Goal: Manage account settings

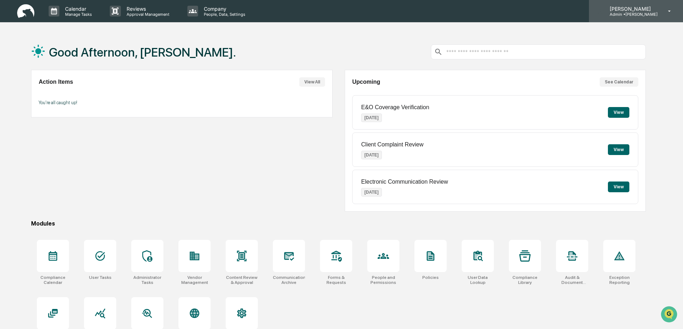
click at [652, 14] on p "Admin • [PERSON_NAME]" at bounding box center [631, 14] width 54 height 5
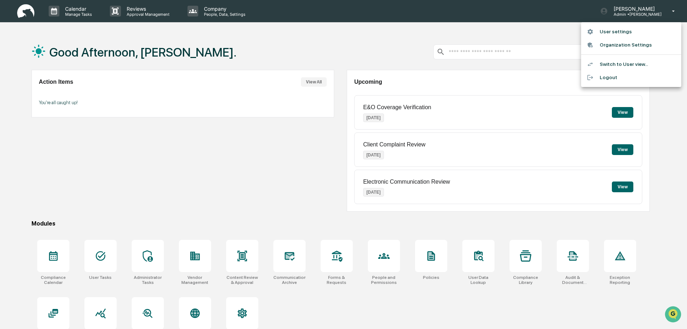
click at [606, 33] on li "User settings" at bounding box center [631, 31] width 100 height 13
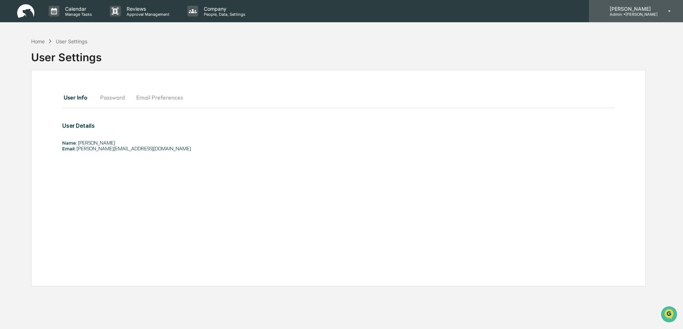
click at [646, 15] on p "Admin • [PERSON_NAME]" at bounding box center [631, 14] width 54 height 5
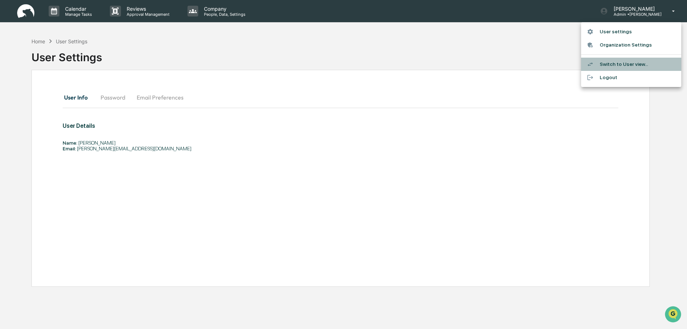
click at [616, 64] on li "Switch to User view..." at bounding box center [631, 64] width 100 height 13
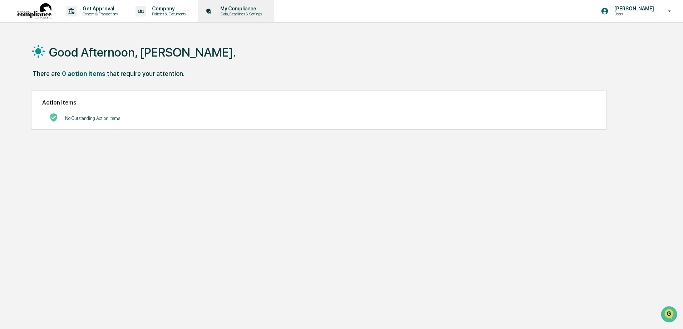
click at [242, 13] on p "Data, Deadlines & Settings" at bounding box center [240, 13] width 51 height 5
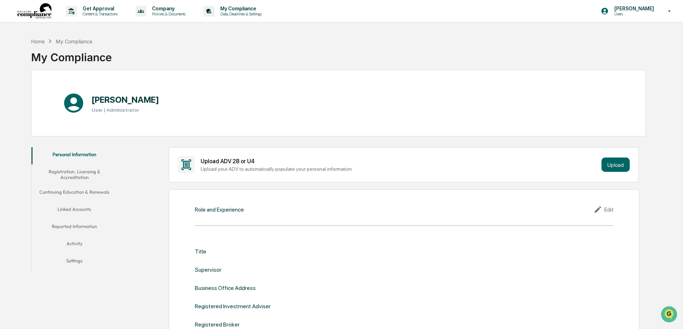
click at [73, 210] on button "Linked Accounts" at bounding box center [74, 210] width 86 height 17
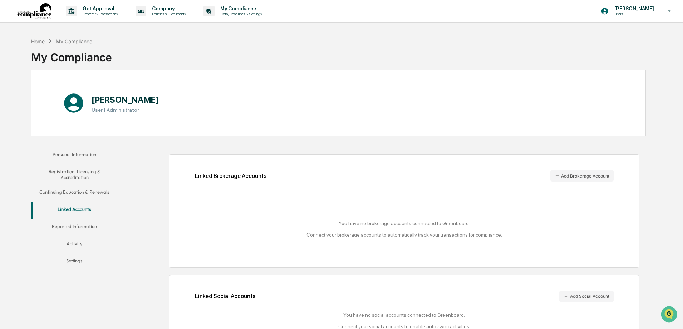
scroll to position [34, 0]
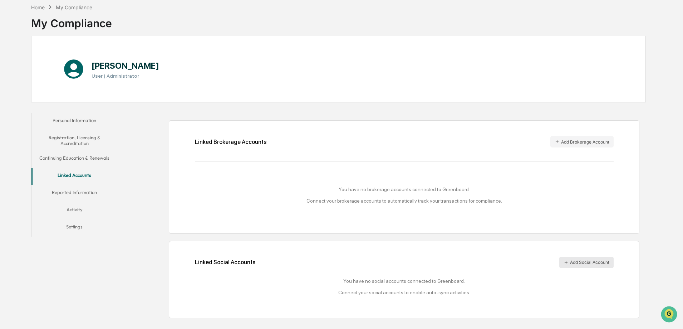
click at [585, 263] on button "Add Social Account" at bounding box center [587, 262] width 54 height 11
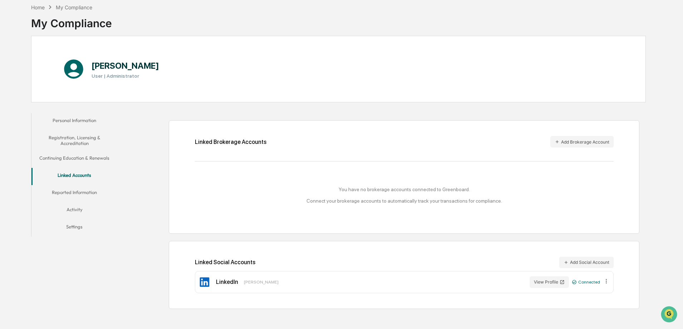
click at [121, 77] on h3 "User | Administrator" at bounding box center [126, 76] width 68 height 6
click at [66, 119] on button "Personal Information" at bounding box center [74, 121] width 86 height 17
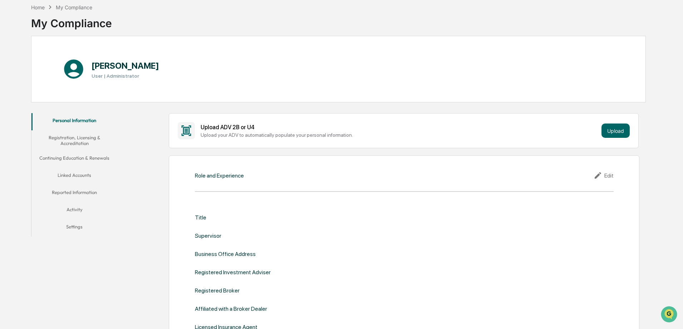
click at [68, 72] on icon at bounding box center [73, 68] width 19 height 19
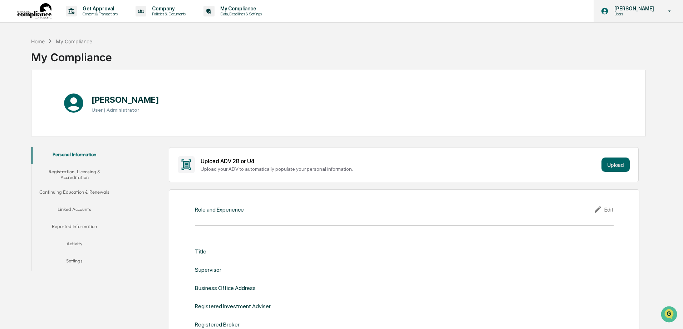
click at [670, 13] on icon at bounding box center [670, 11] width 13 height 7
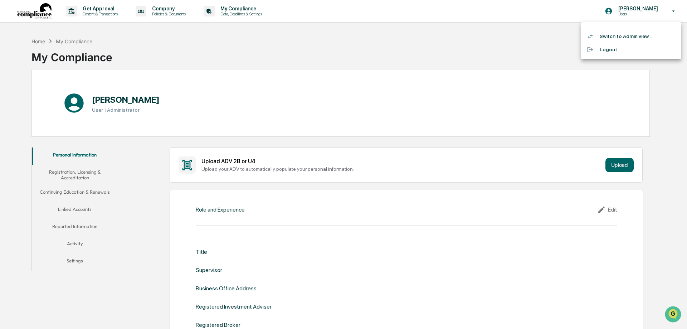
click at [611, 37] on li "Switch to Admin view..." at bounding box center [631, 36] width 100 height 13
